Goal: Information Seeking & Learning: Learn about a topic

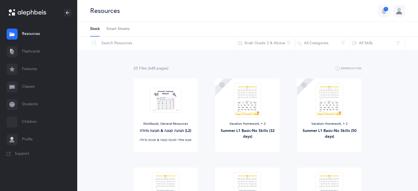
click at [35, 53] on link "Flashcards" at bounding box center [38, 52] width 77 height 18
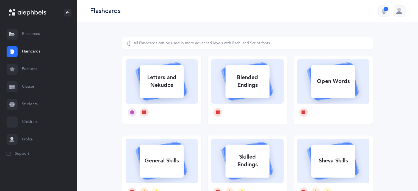
click at [178, 80] on div "Letters and Nekudos" at bounding box center [162, 81] width 44 height 22
select select
select select "single"
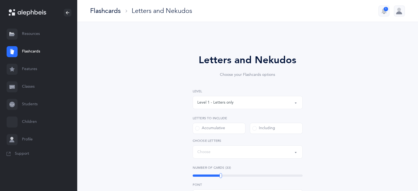
select select "27"
click at [119, 14] on div "Flashcards" at bounding box center [105, 10] width 31 height 9
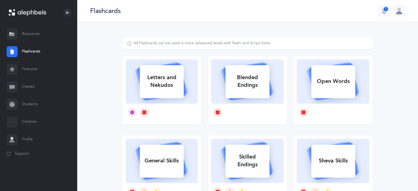
click at [263, 91] on div "Blended Endings" at bounding box center [247, 81] width 44 height 22
select select
select select "single"
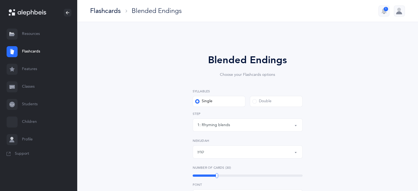
click at [225, 154] on div "קמץ" at bounding box center [247, 151] width 101 height 9
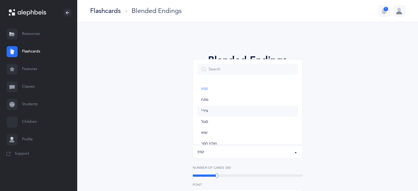
click at [222, 109] on link "צירי" at bounding box center [247, 111] width 101 height 11
select select "30"
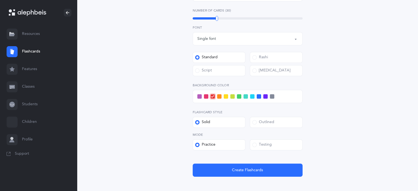
scroll to position [167, 0]
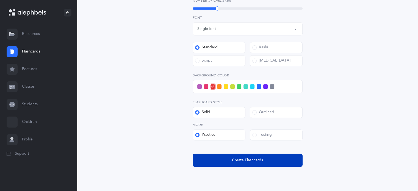
click at [244, 155] on button "Create Flashcards" at bounding box center [248, 160] width 110 height 13
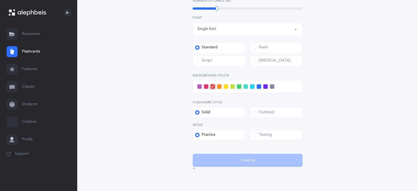
scroll to position [0, 0]
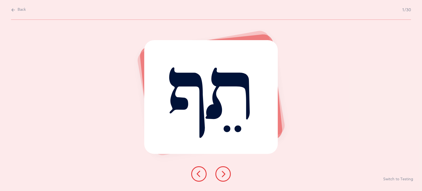
click at [20, 10] on span "Back" at bounding box center [22, 9] width 8 height 5
select select "30"
select select "single"
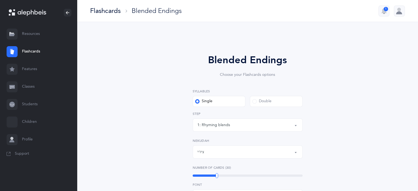
click at [30, 123] on link "Children" at bounding box center [38, 122] width 77 height 18
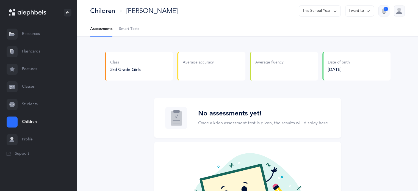
click at [33, 106] on link "Students" at bounding box center [38, 105] width 77 height 18
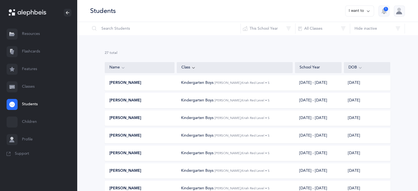
click at [34, 35] on link "Resources" at bounding box center [38, 34] width 77 height 18
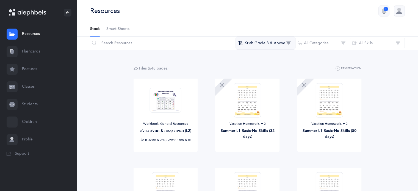
click at [267, 43] on button "Kriah Grade 3 & Above" at bounding box center [266, 43] width 60 height 13
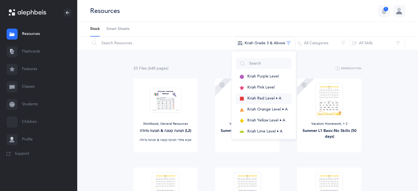
click at [260, 99] on span "Kriah Red Level • A" at bounding box center [264, 98] width 34 height 4
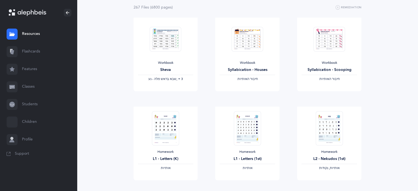
scroll to position [63, 0]
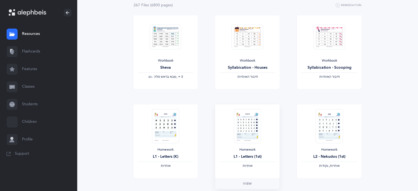
click at [253, 126] on img at bounding box center [247, 126] width 27 height 34
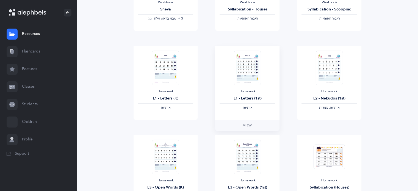
scroll to position [124, 0]
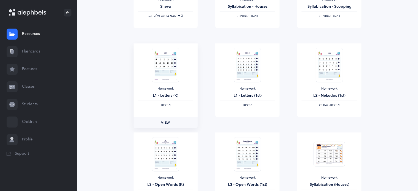
click at [168, 120] on span "View" at bounding box center [165, 122] width 9 height 5
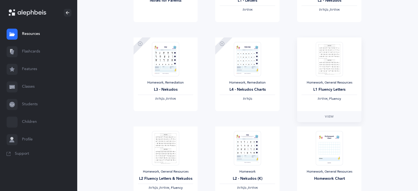
scroll to position [576, 0]
click at [332, 59] on img at bounding box center [329, 59] width 27 height 34
click at [329, 114] on span "View" at bounding box center [329, 116] width 9 height 5
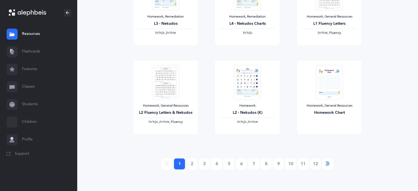
click at [328, 162] on icon "Next" at bounding box center [328, 163] width 4 height 5
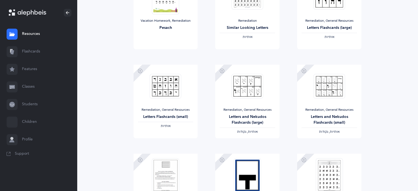
scroll to position [538, 0]
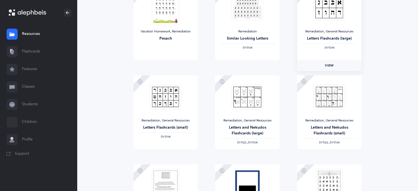
click at [330, 64] on span "View" at bounding box center [329, 65] width 9 height 5
click at [168, 106] on img at bounding box center [166, 96] width 32 height 25
click at [171, 155] on link "View" at bounding box center [166, 154] width 64 height 11
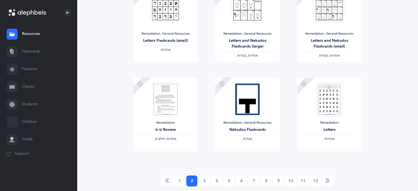
scroll to position [642, 0]
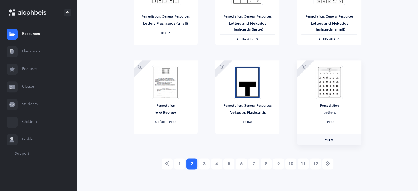
click at [330, 137] on span "View" at bounding box center [329, 139] width 9 height 5
click at [329, 163] on icon "Next" at bounding box center [328, 163] width 4 height 5
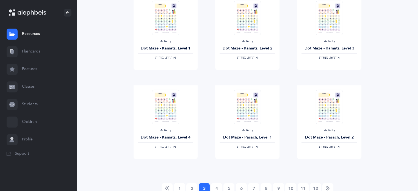
scroll to position [617, 0]
click at [169, 59] on span "‫אותיות, נקודות‬" at bounding box center [165, 58] width 21 height 4
click at [169, 73] on span "View" at bounding box center [165, 75] width 9 height 5
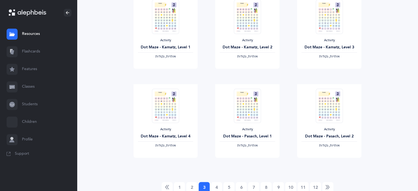
scroll to position [642, 0]
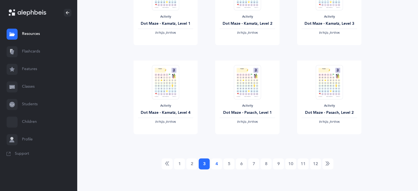
click at [213, 163] on link "4" at bounding box center [216, 163] width 11 height 11
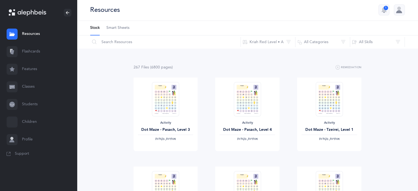
scroll to position [0, 0]
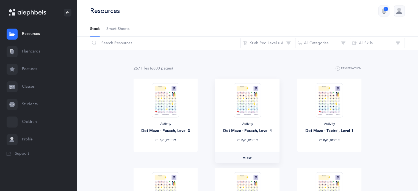
click at [247, 157] on span "View" at bounding box center [247, 157] width 9 height 5
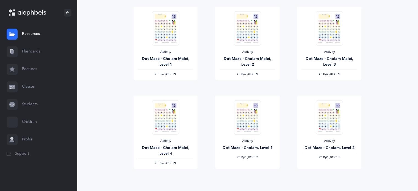
scroll to position [642, 0]
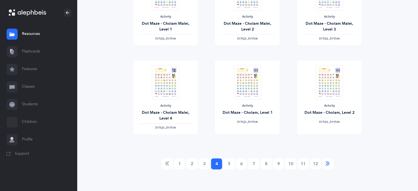
click at [328, 165] on icon "Next" at bounding box center [328, 163] width 4 height 5
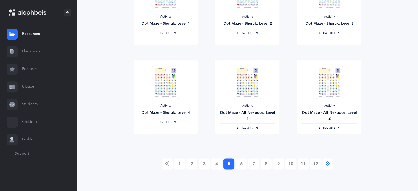
click at [328, 165] on icon "Next" at bounding box center [328, 163] width 4 height 5
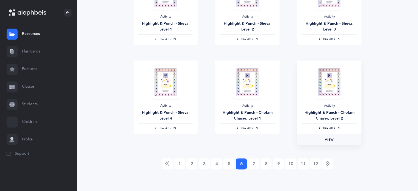
click at [331, 137] on span "View" at bounding box center [329, 139] width 9 height 5
click at [326, 165] on icon "Next" at bounding box center [328, 163] width 4 height 5
click at [332, 159] on link "Next" at bounding box center [328, 163] width 11 height 11
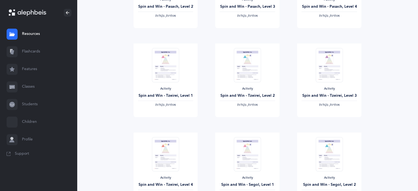
scroll to position [570, 0]
click at [248, 120] on link "View" at bounding box center [247, 122] width 64 height 11
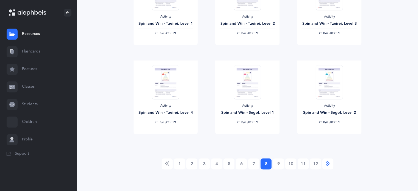
click at [329, 163] on icon "Next" at bounding box center [328, 163] width 4 height 5
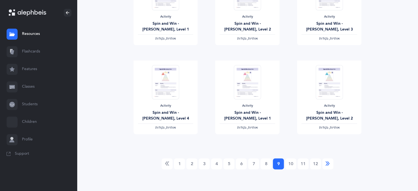
click at [326, 167] on link "Next" at bounding box center [328, 163] width 11 height 11
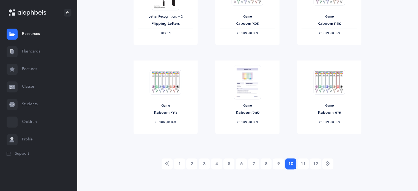
scroll to position [641, 0]
click at [330, 166] on icon "Next" at bounding box center [328, 164] width 4 height 5
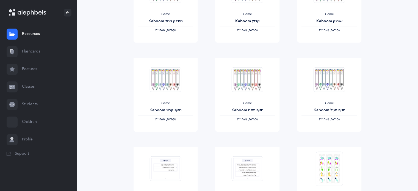
scroll to position [318, 0]
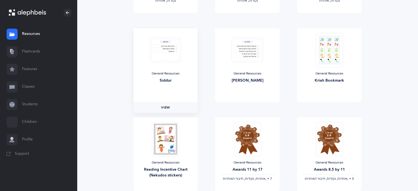
click at [164, 104] on link "View" at bounding box center [166, 107] width 64 height 11
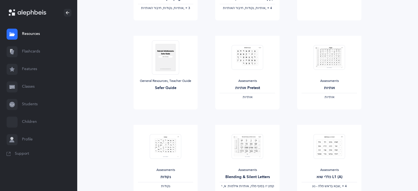
scroll to position [577, 0]
click at [250, 116] on span "View" at bounding box center [247, 114] width 9 height 5
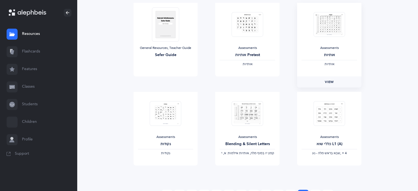
scroll to position [642, 0]
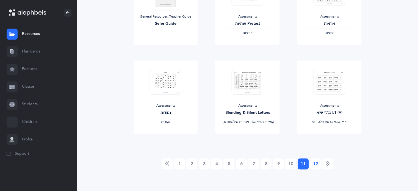
click at [318, 164] on link "12" at bounding box center [315, 163] width 11 height 11
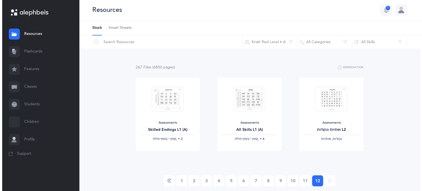
scroll to position [0, 0]
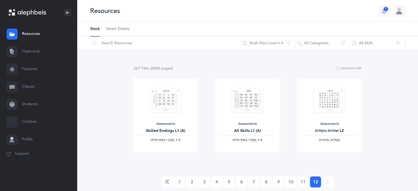
click at [31, 90] on link "Classes" at bounding box center [38, 87] width 77 height 18
